Goal: Information Seeking & Learning: Learn about a topic

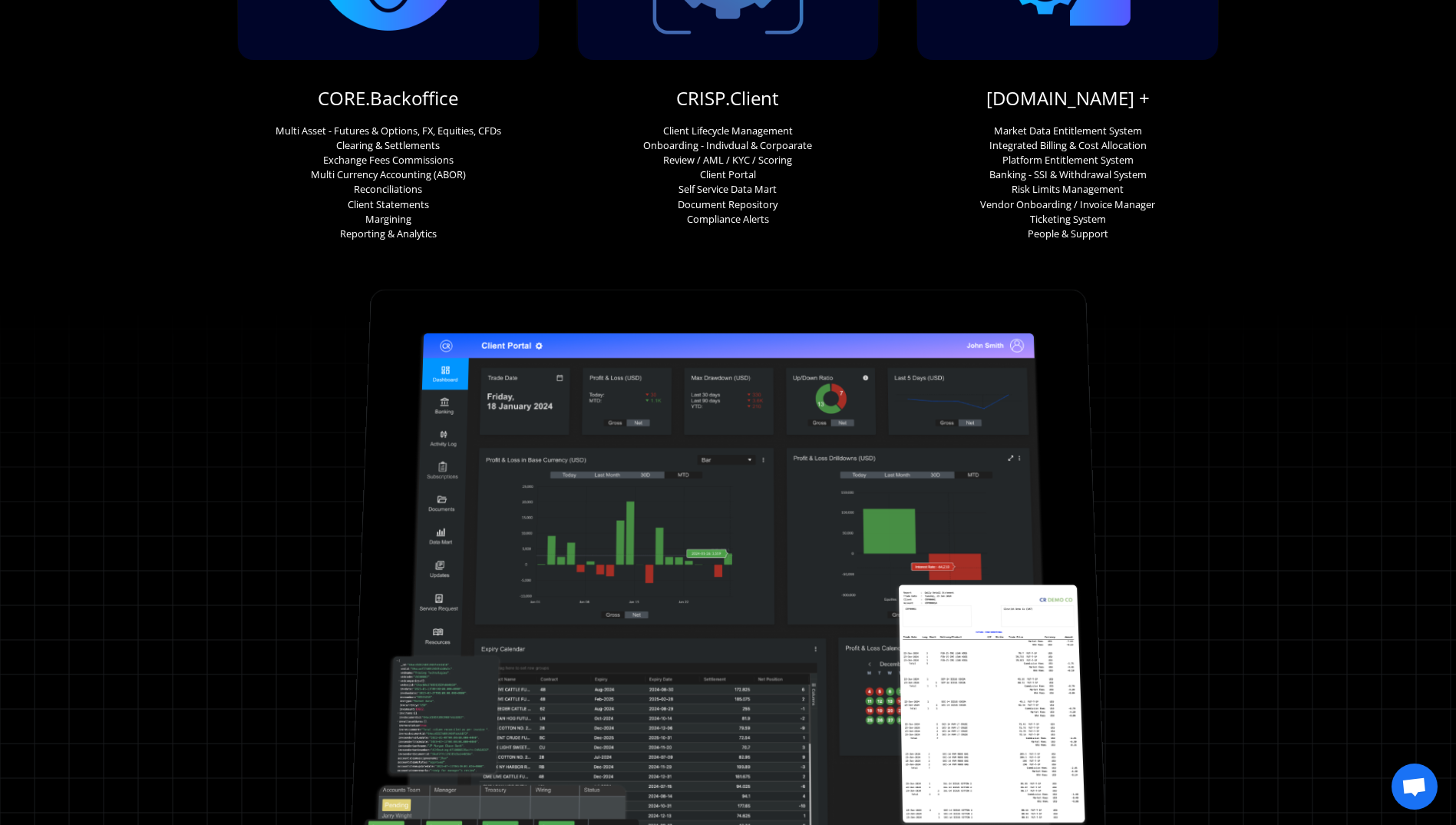
scroll to position [384, 0]
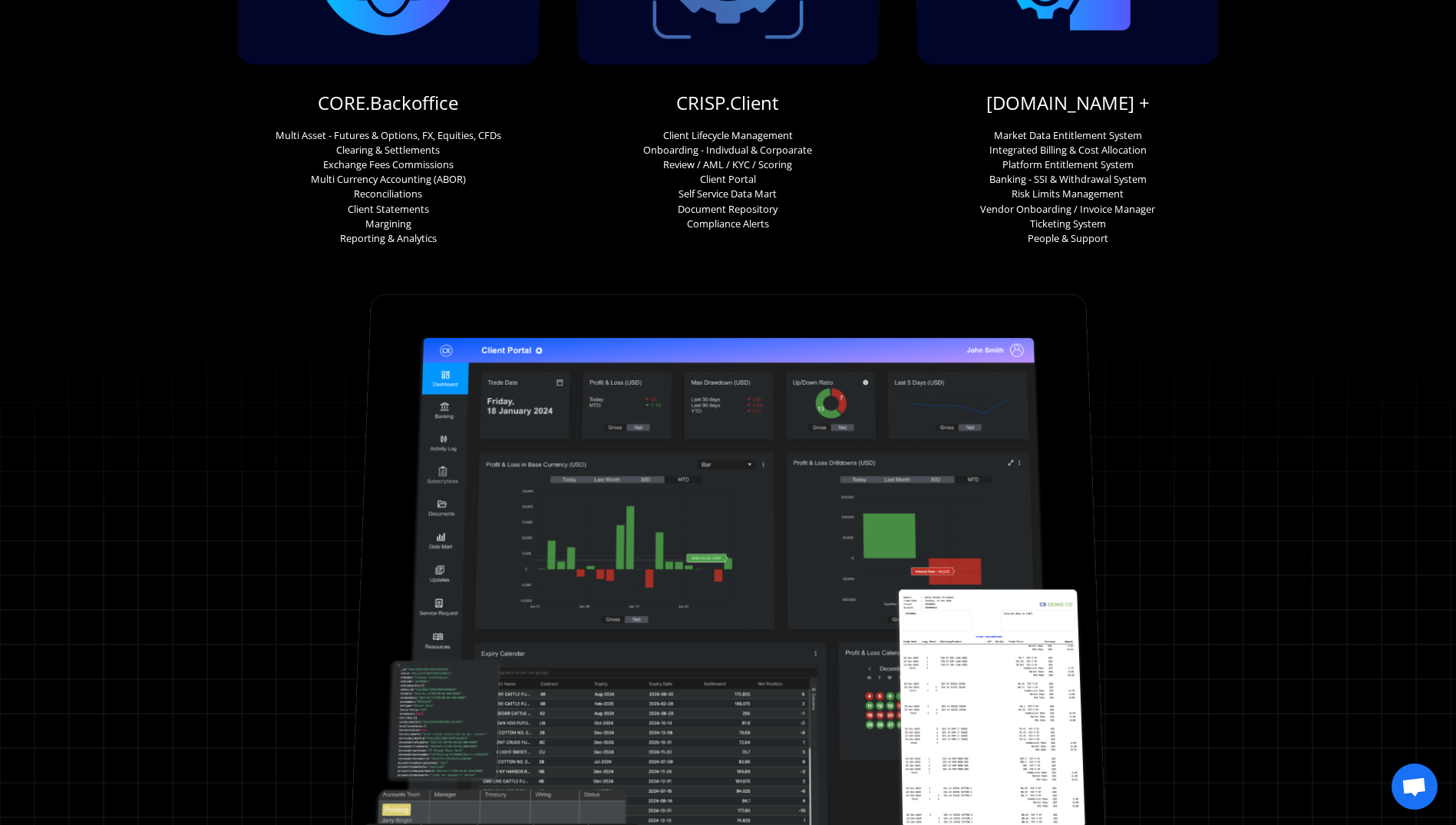
click at [614, 530] on img at bounding box center [728, 599] width 751 height 602
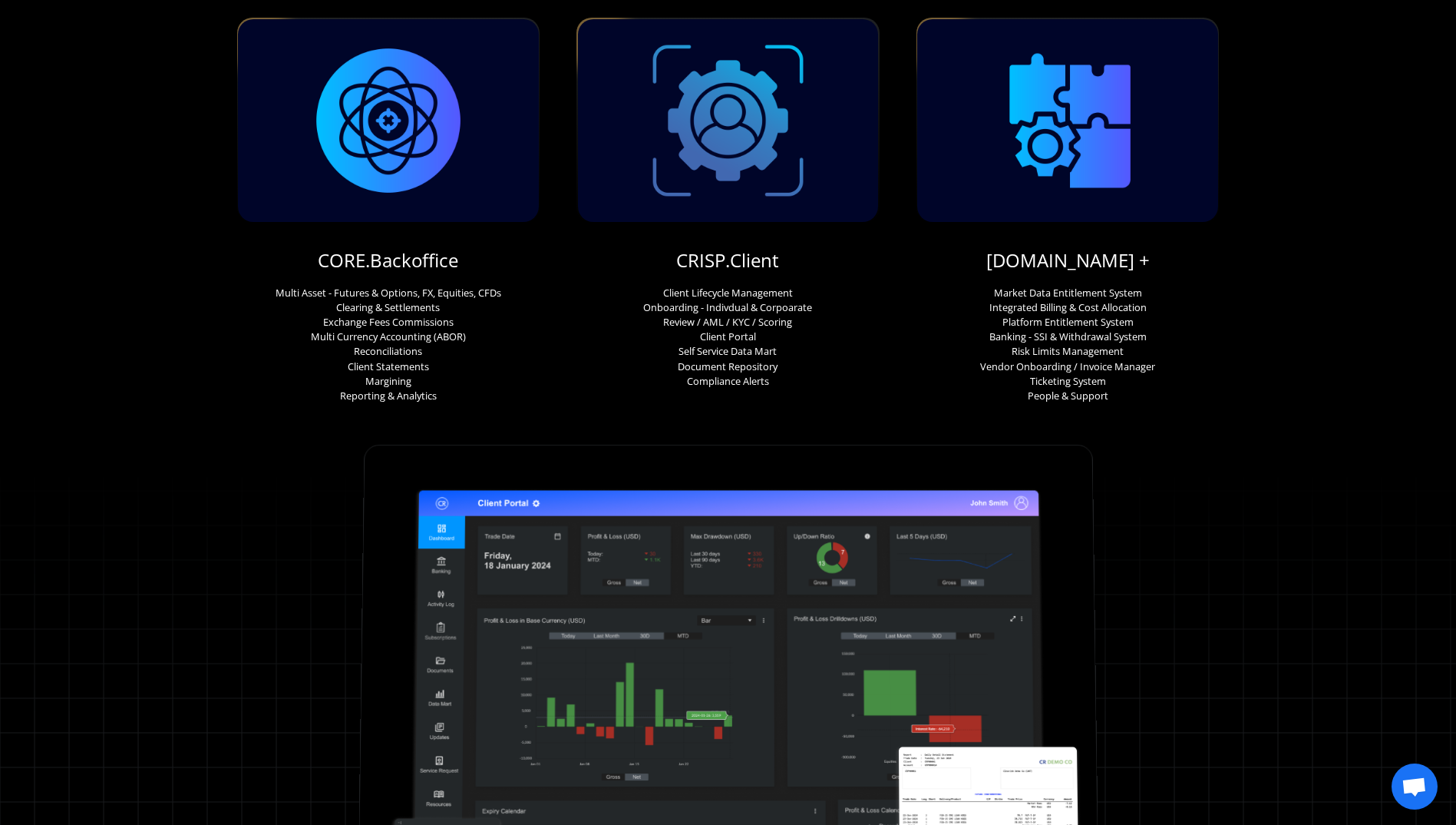
scroll to position [0, 0]
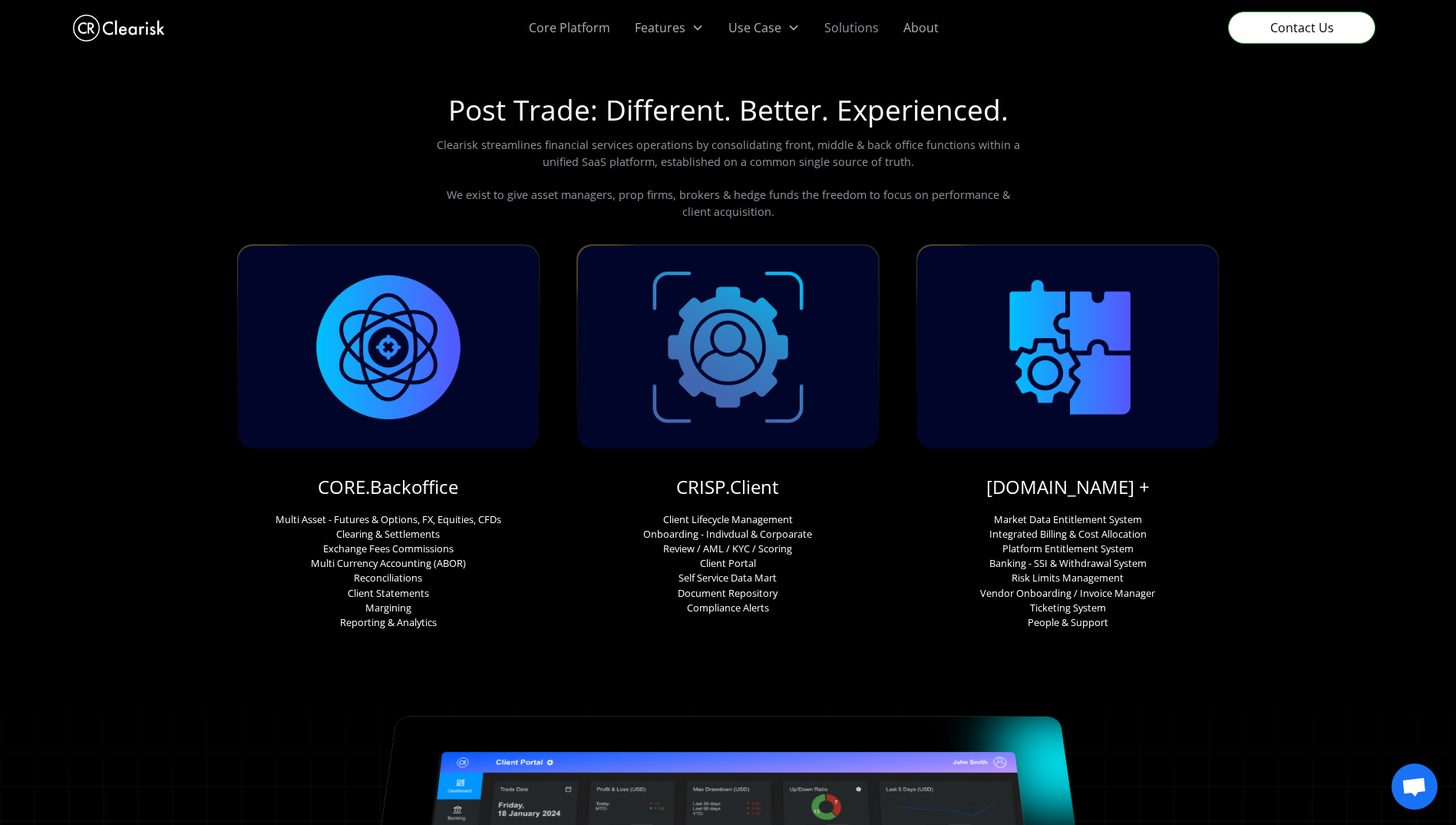
click at [856, 33] on link "Solutions" at bounding box center [851, 28] width 79 height 55
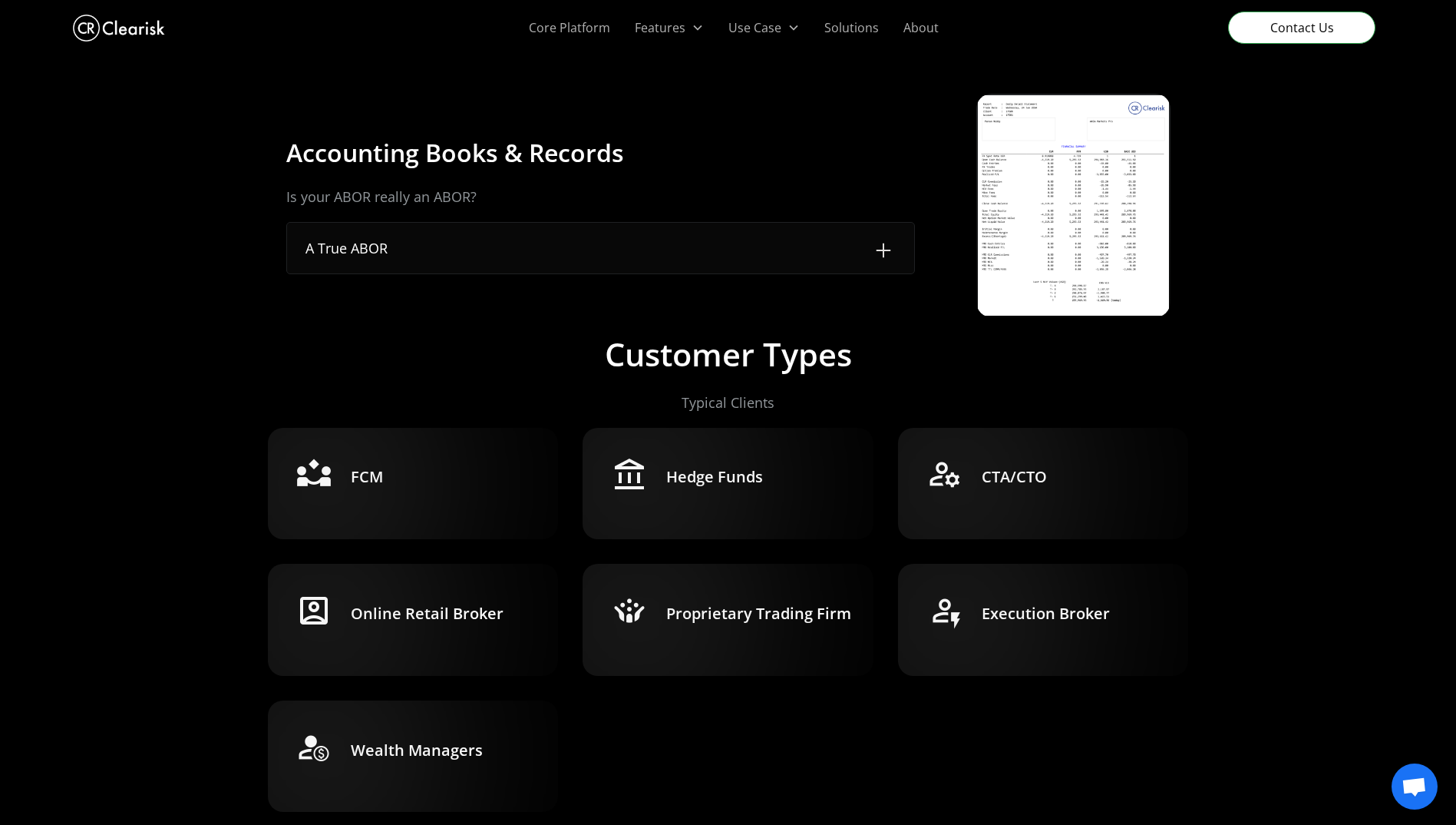
click at [724, 476] on h3 "Hedge Funds" at bounding box center [715, 477] width 97 height 22
click at [798, 238] on div "A True ABOR" at bounding box center [601, 248] width 628 height 51
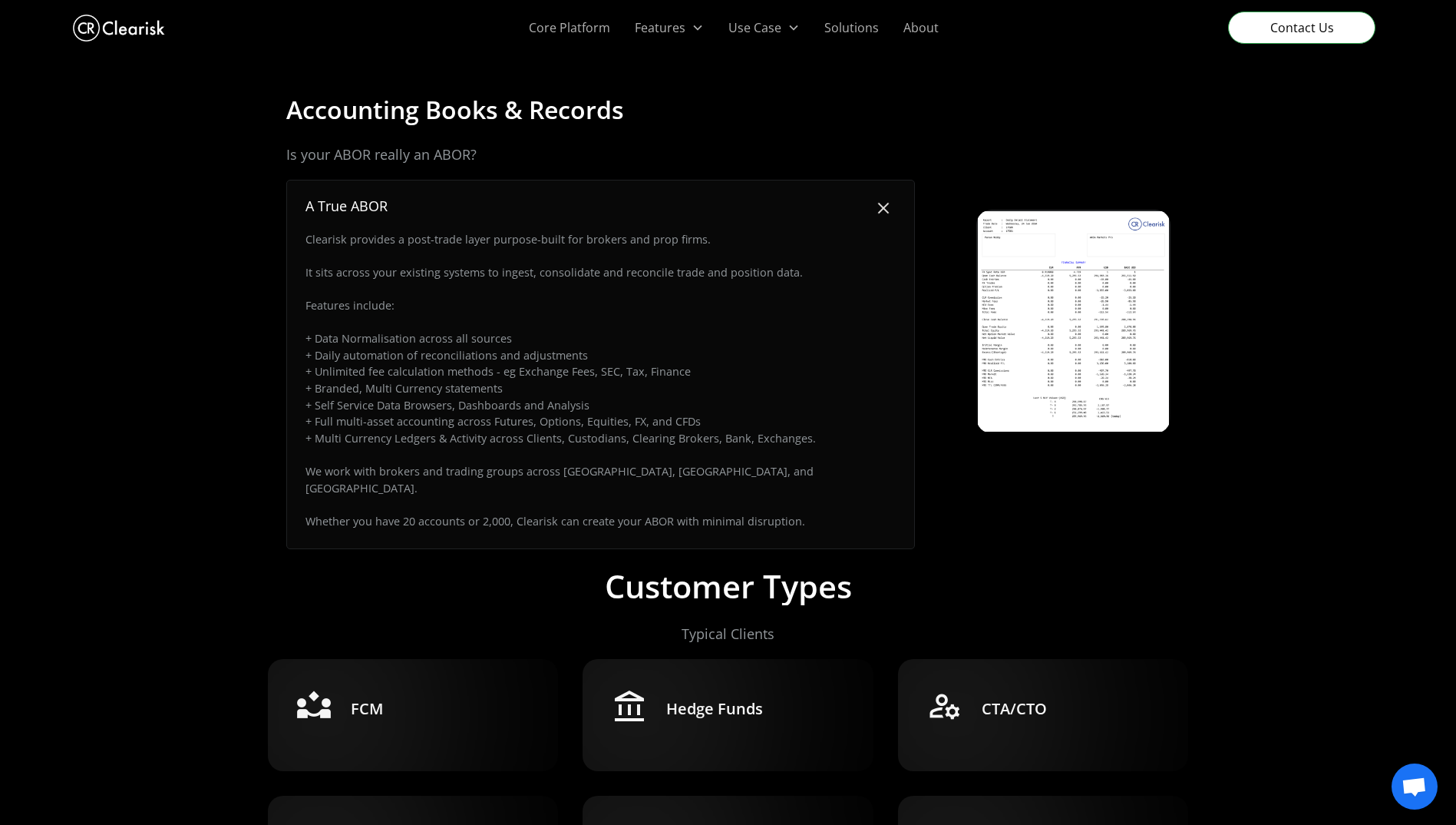
click at [842, 220] on div "A True ABOR" at bounding box center [601, 205] width 628 height 51
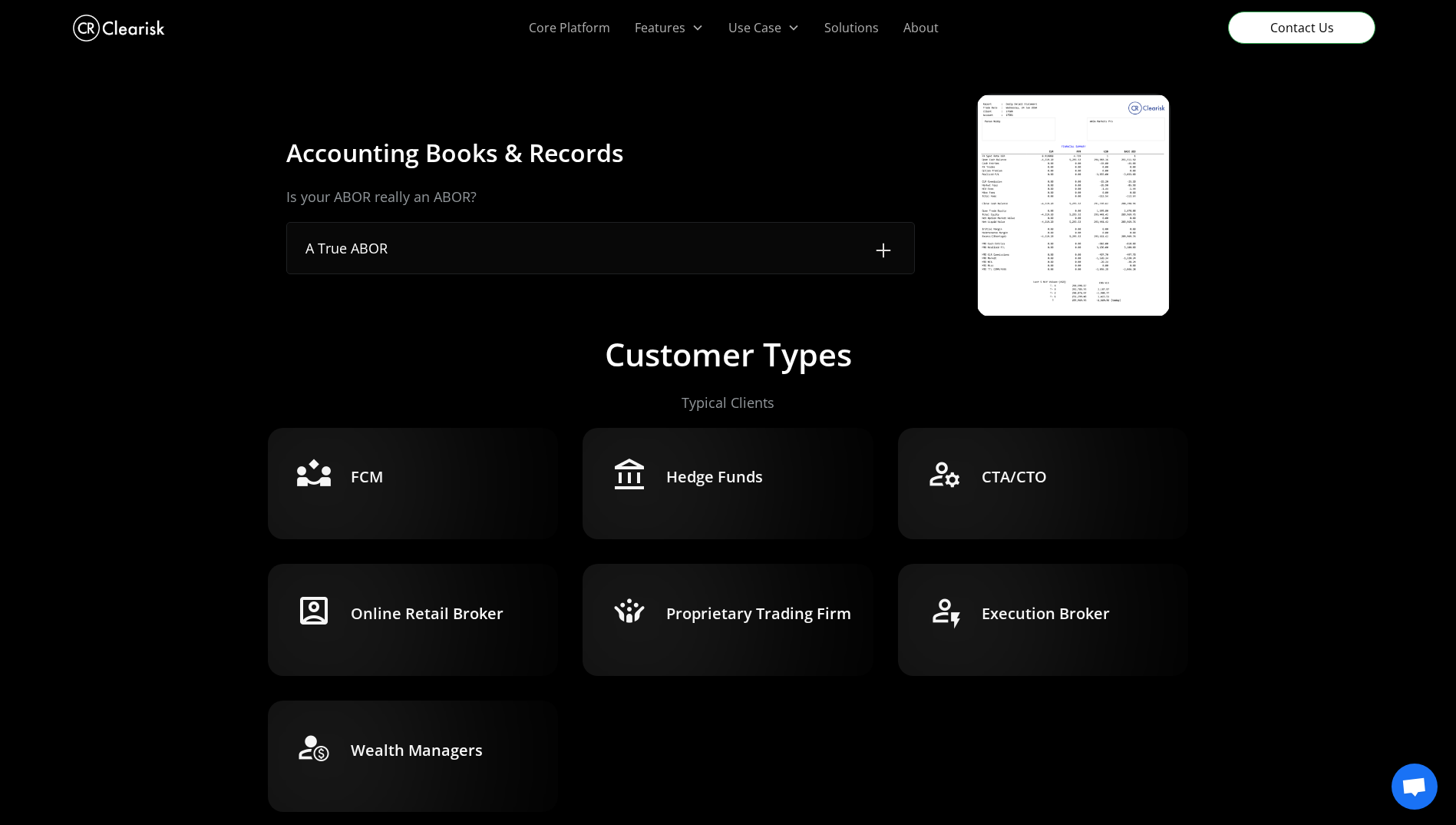
click at [1086, 225] on img at bounding box center [1073, 205] width 190 height 221
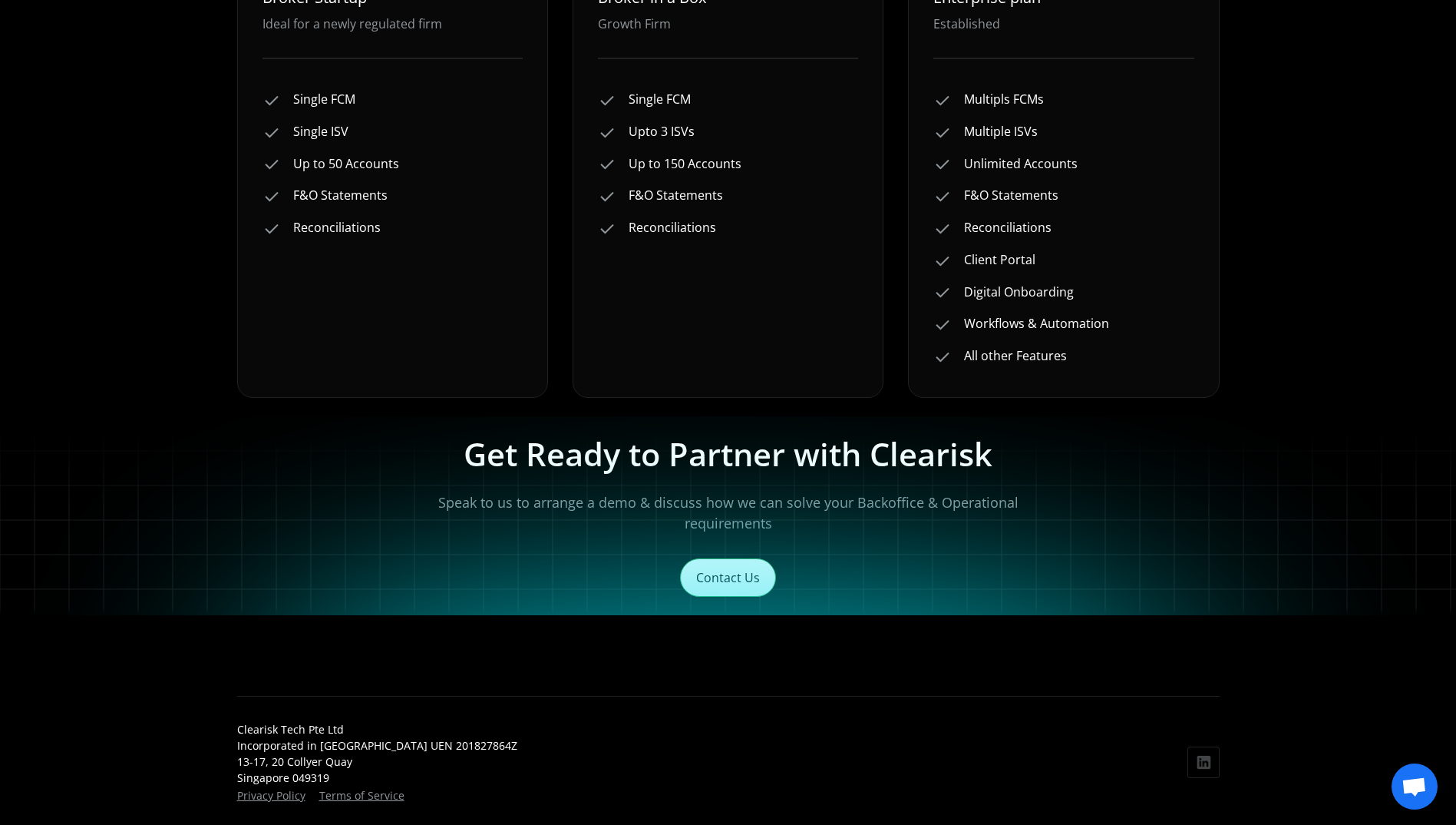
scroll to position [1039, 0]
